Goal: Transaction & Acquisition: Purchase product/service

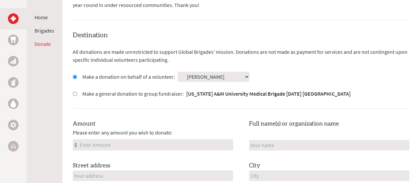
scroll to position [162, 0]
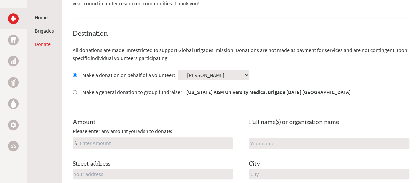
click at [164, 147] on input "Amount" at bounding box center [155, 143] width 154 height 11
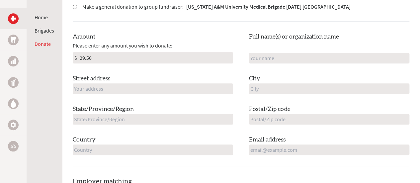
scroll to position [247, 0]
type input "29.50"
click at [108, 82] on label "Street address" at bounding box center [92, 78] width 38 height 9
click at [108, 85] on input "text" at bounding box center [153, 88] width 160 height 11
type input "[STREET_ADDRESS]"
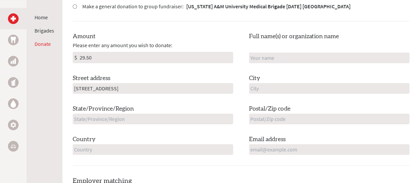
type input "[PERSON_NAME]"
type input "[US_STATE]"
type input "77808"
type input "[GEOGRAPHIC_DATA]"
type input "[EMAIL_ADDRESS][DOMAIN_NAME]"
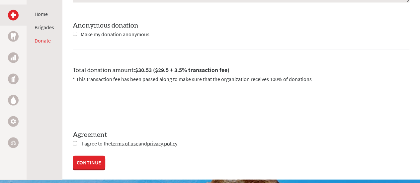
scroll to position [635, 0]
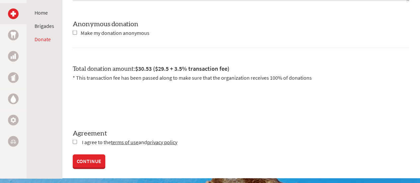
click at [74, 142] on input "checkbox" at bounding box center [75, 142] width 4 height 4
checkbox input "true"
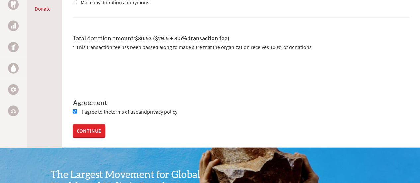
scroll to position [665, 0]
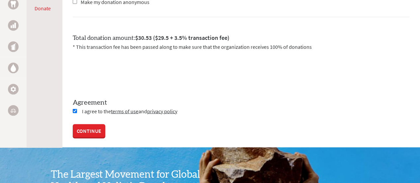
click at [101, 129] on link "CONTINUE" at bounding box center [89, 130] width 33 height 13
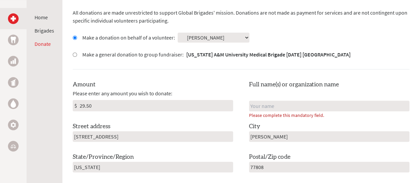
scroll to position [214, 0]
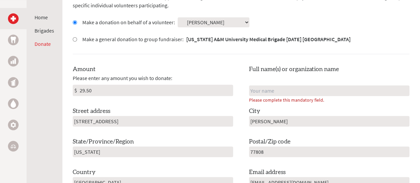
click at [275, 90] on input "text" at bounding box center [329, 90] width 160 height 11
type input "[PERSON_NAME]"
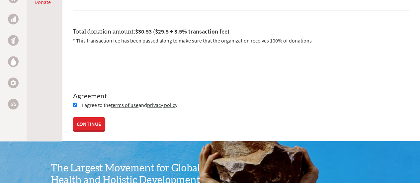
scroll to position [674, 0]
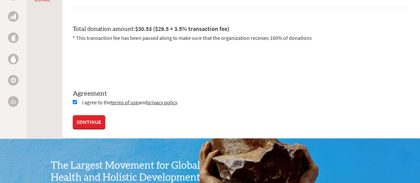
click at [87, 121] on link "CONTINUE" at bounding box center [89, 121] width 33 height 13
